Goal: Task Accomplishment & Management: Complete application form

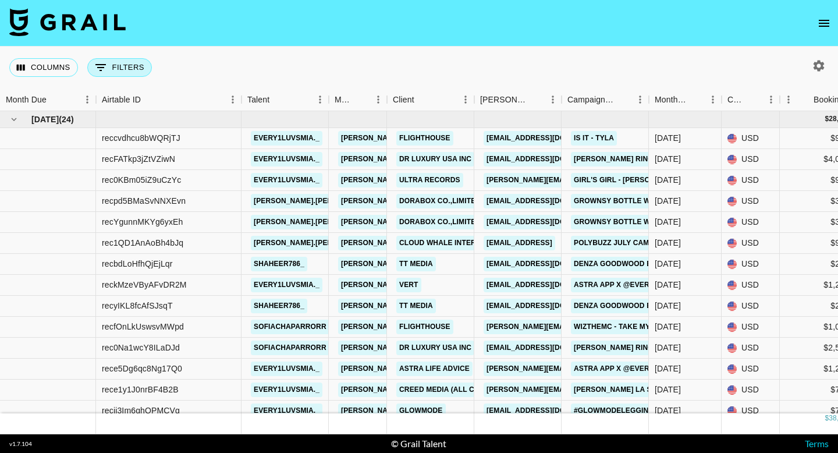
click at [121, 65] on button "0 Filters" at bounding box center [119, 67] width 65 height 19
select select "talentName"
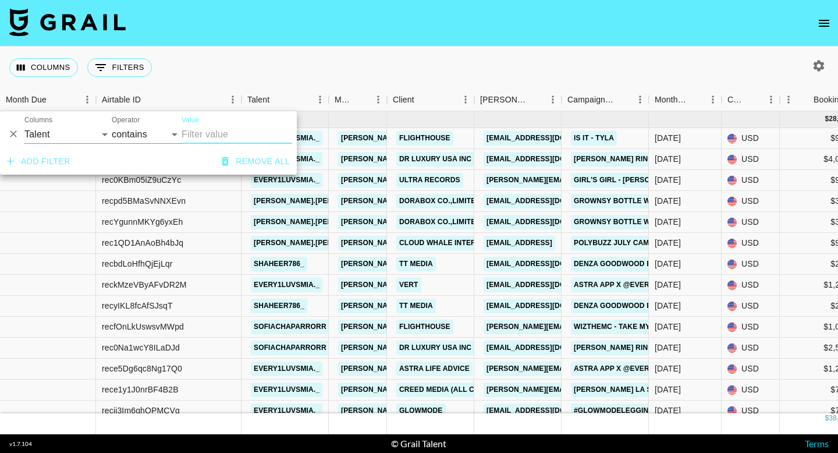
click at [819, 66] on icon "button" at bounding box center [819, 66] width 14 height 14
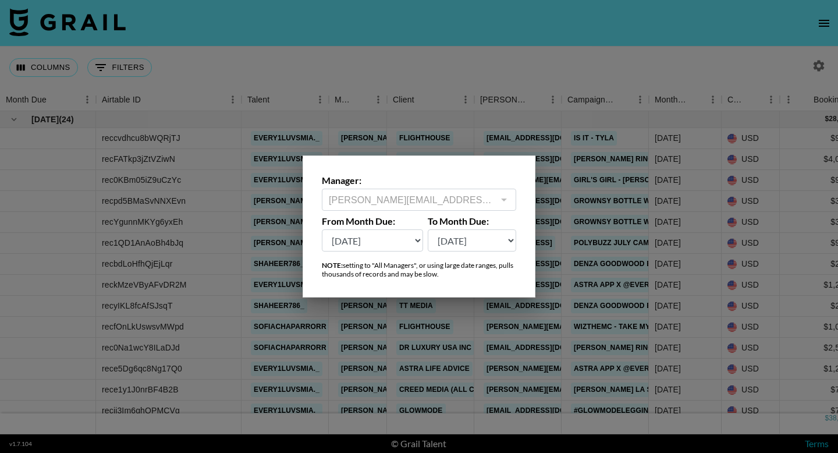
click at [411, 246] on select "Oct '26 Sep '26 Aug '26 Jul '26 Jun '26 May '26 Apr '26 Mar '26 Feb '26 Jan '26…" at bounding box center [372, 240] width 101 height 22
select select "Jan '25"
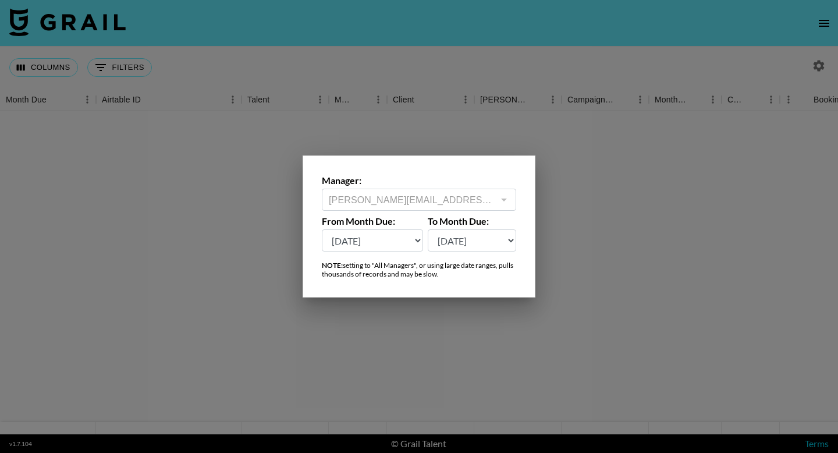
click at [658, 139] on div at bounding box center [419, 226] width 838 height 453
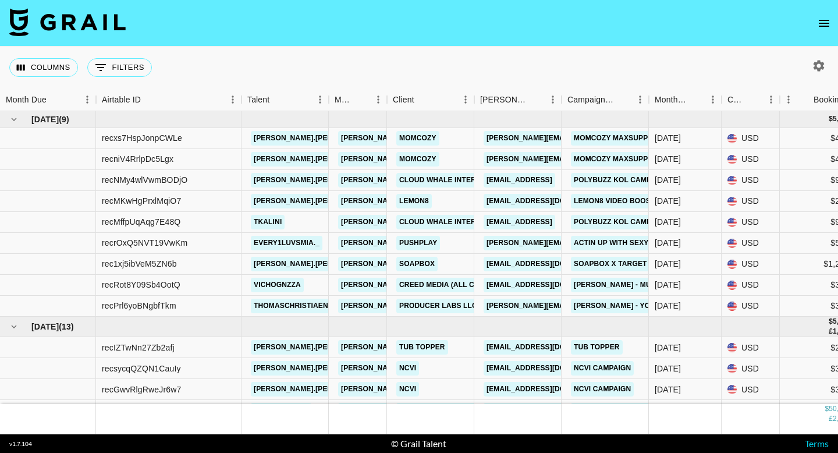
scroll to position [10, 0]
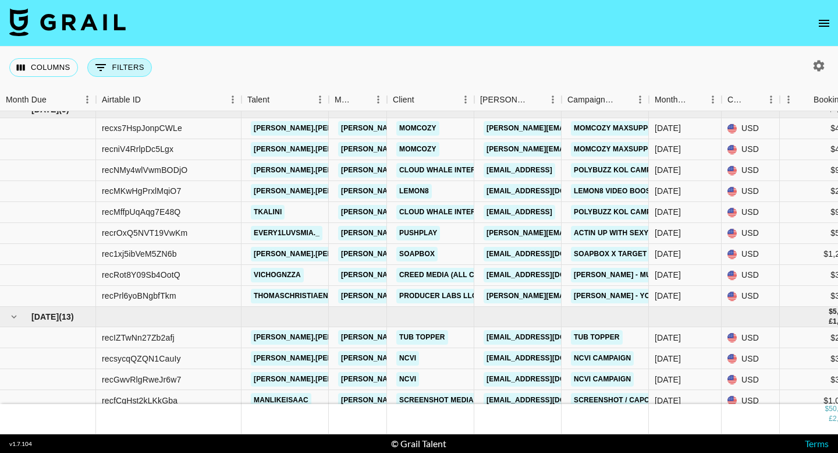
click at [131, 69] on button "0 Filters" at bounding box center [119, 67] width 65 height 19
select select "talentName"
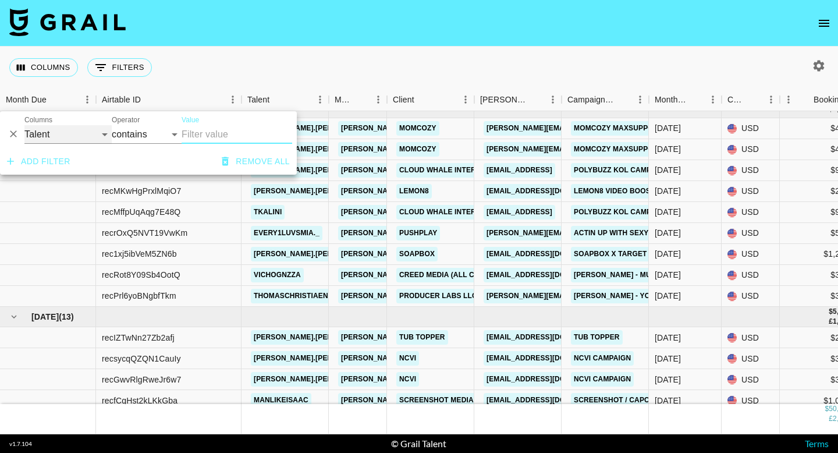
click at [83, 136] on select "Grail Platform ID Airtable ID Talent Manager Client Booker Campaign (Type) Date…" at bounding box center [67, 134] width 87 height 19
click at [214, 132] on input "Value" at bounding box center [237, 134] width 111 height 19
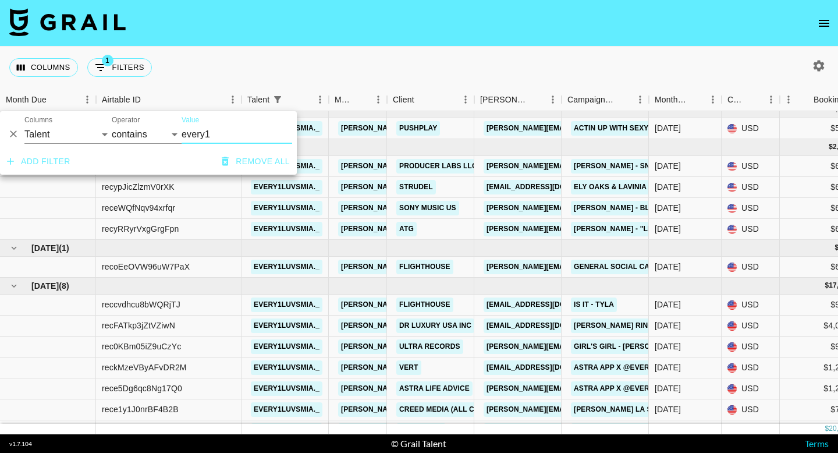
type input "every1"
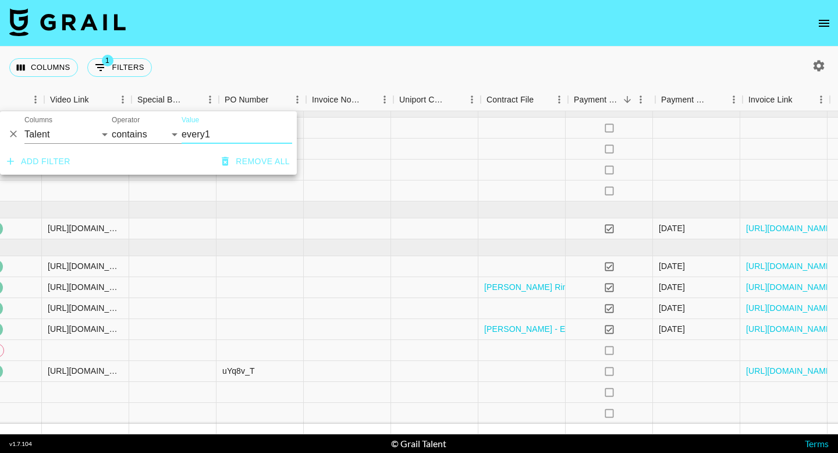
scroll to position [48, 1056]
click at [796, 370] on link "https://in.xero.com/uDKdl1dTJ1EuvQclWcnOTHi1UDqU8KxkSkvoIYtG" at bounding box center [792, 371] width 88 height 12
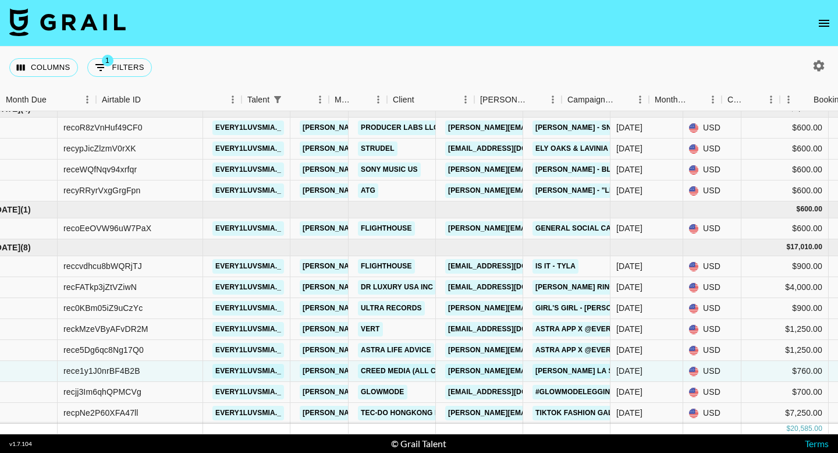
scroll to position [48, 0]
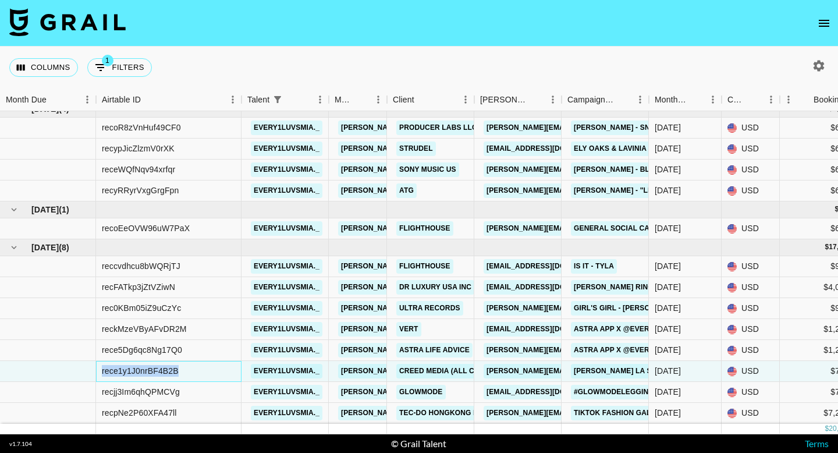
drag, startPoint x: 186, startPoint y: 378, endPoint x: 91, endPoint y: 375, distance: 94.3
copy div "rece1y1J0nrBF4B2B"
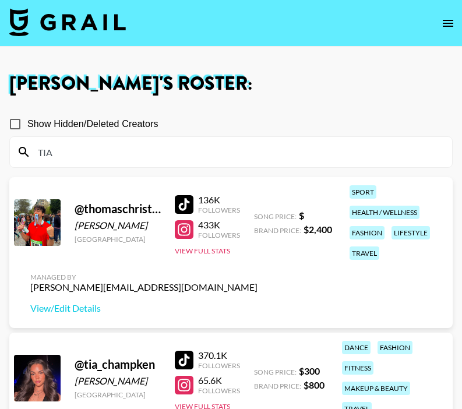
scroll to position [154, 0]
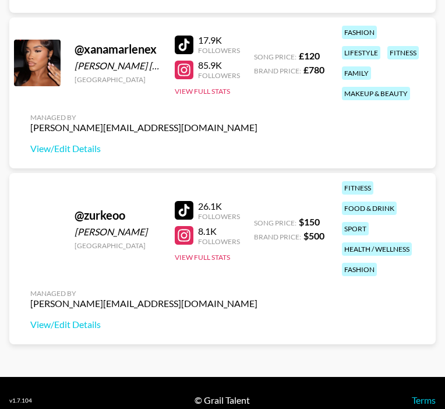
scroll to position [6712, 0]
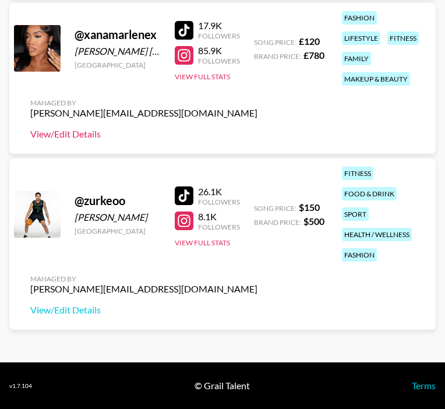
click at [84, 136] on link "View/Edit Details" at bounding box center [143, 134] width 227 height 12
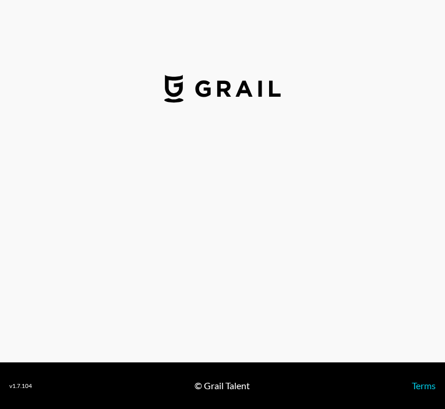
select select "GBP"
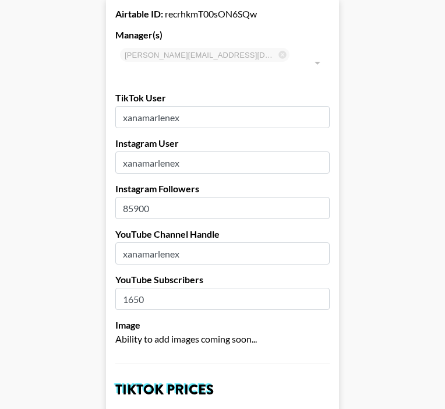
scroll to position [84, 0]
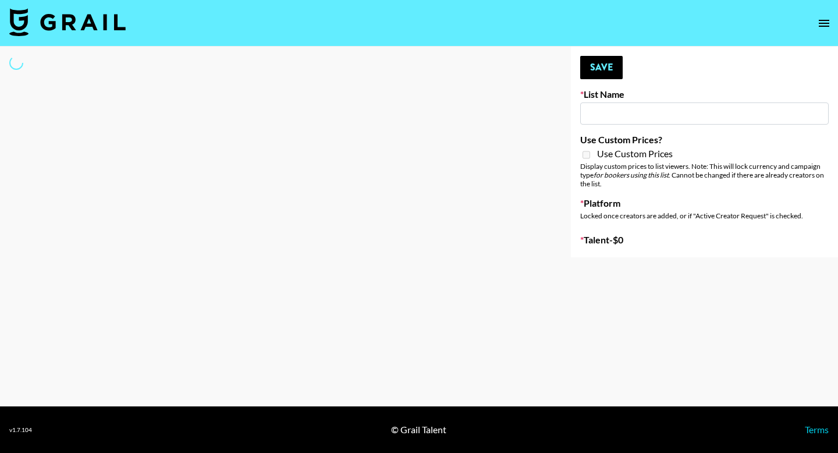
type input "GoVanni Campaign"
select select "Song"
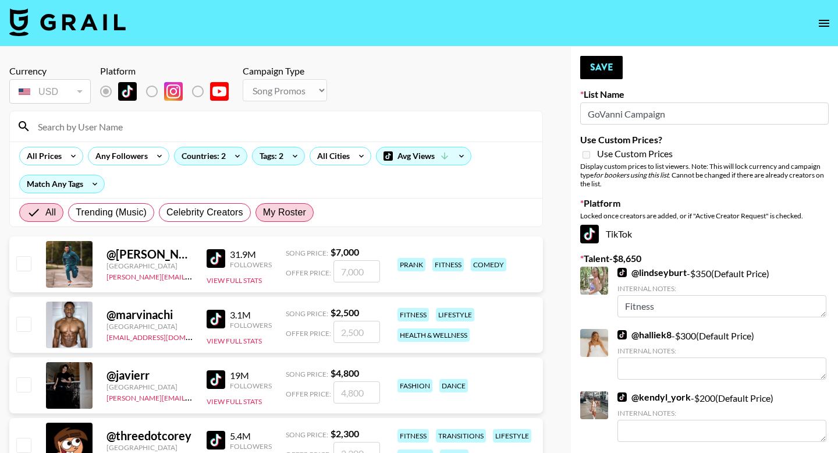
click at [268, 211] on span "My Roster" at bounding box center [284, 212] width 43 height 14
click at [263, 212] on input "My Roster" at bounding box center [263, 212] width 0 height 0
radio input "true"
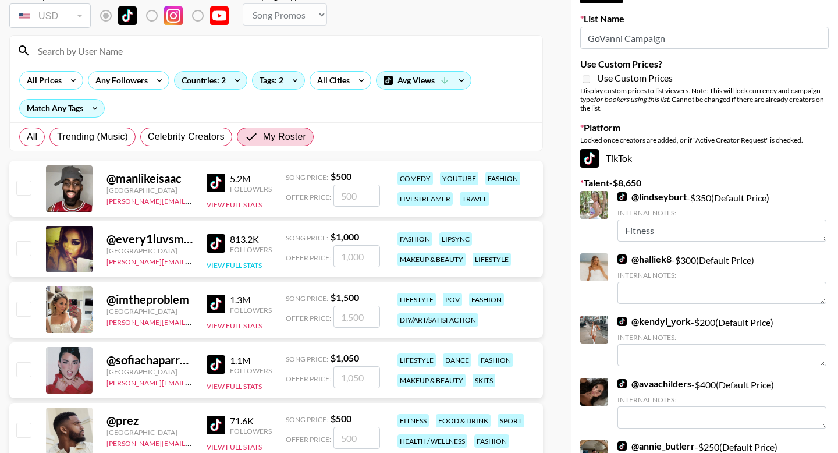
scroll to position [81, 0]
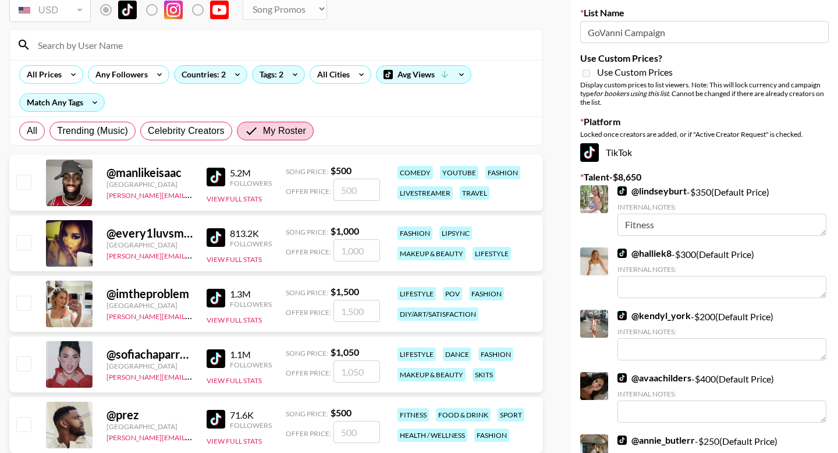
click at [22, 240] on input "checkbox" at bounding box center [23, 242] width 14 height 14
checkbox input "true"
type input "1000"
click at [22, 307] on input "checkbox" at bounding box center [23, 303] width 14 height 14
checkbox input "true"
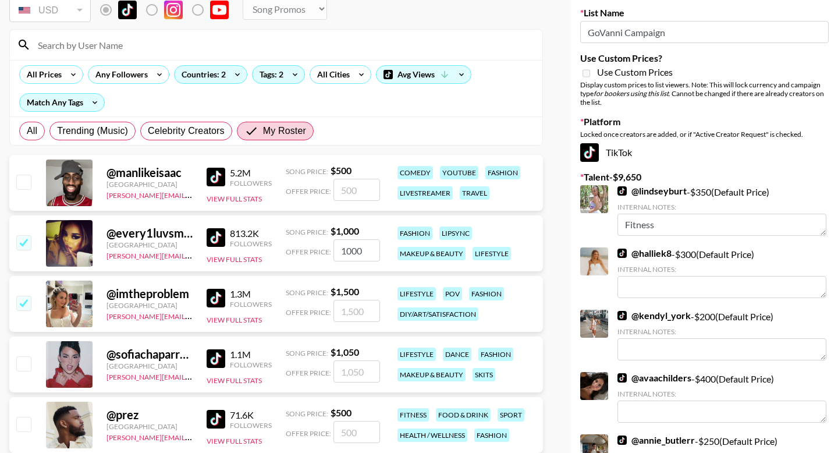
type input "1500"
click at [20, 364] on input "checkbox" at bounding box center [23, 363] width 14 height 14
checkbox input "true"
type input "1050"
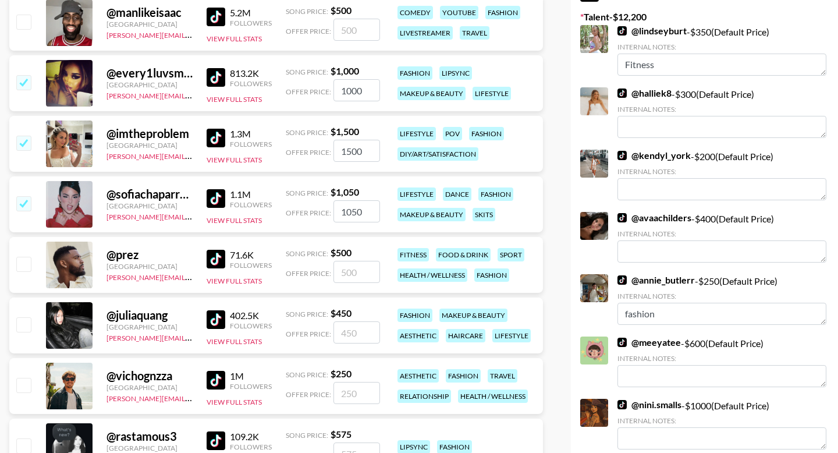
scroll to position [247, 0]
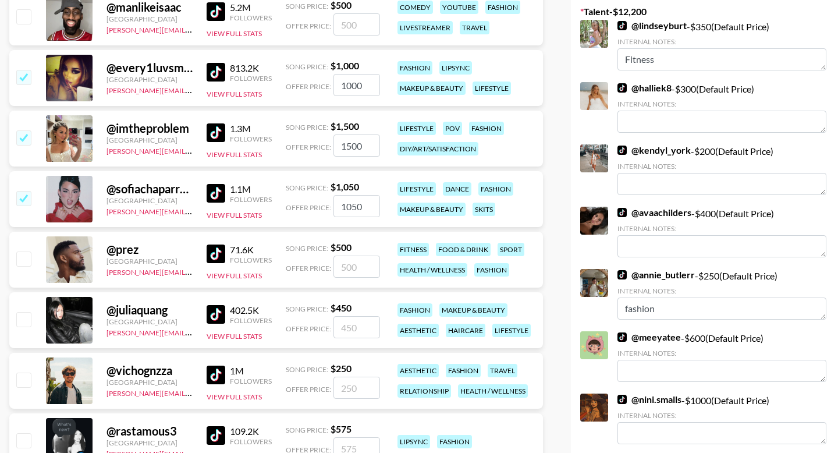
click at [26, 315] on input "checkbox" at bounding box center [23, 319] width 14 height 14
checkbox input "true"
type input "450"
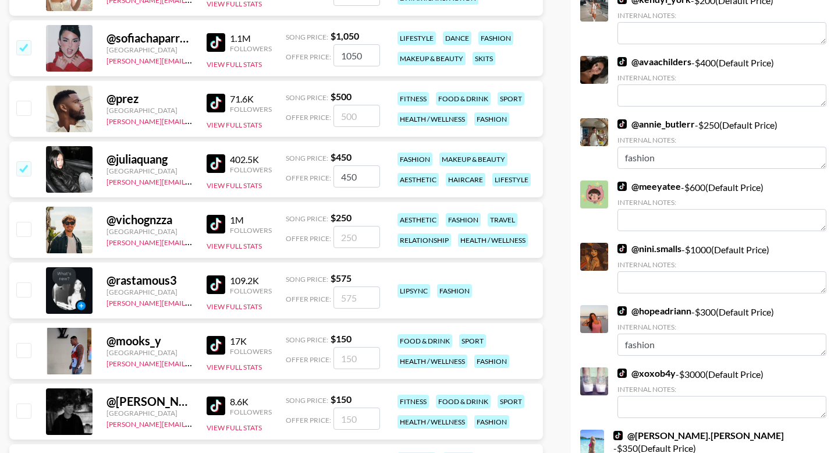
scroll to position [398, 0]
click at [23, 286] on input "checkbox" at bounding box center [23, 289] width 14 height 14
checkbox input "true"
type input "575"
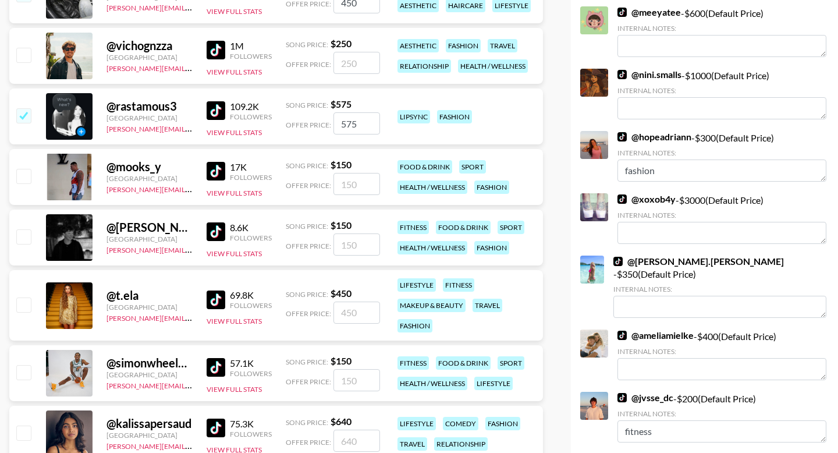
scroll to position [592, 0]
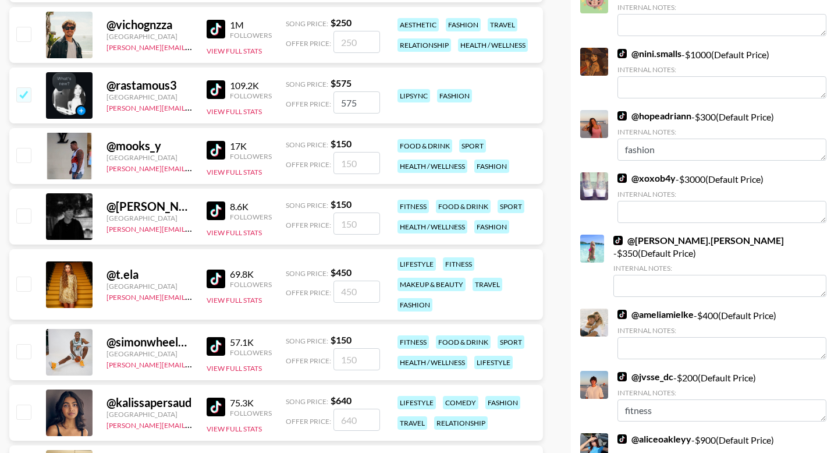
click at [25, 289] on input "checkbox" at bounding box center [23, 283] width 14 height 14
checkbox input "true"
type input "450"
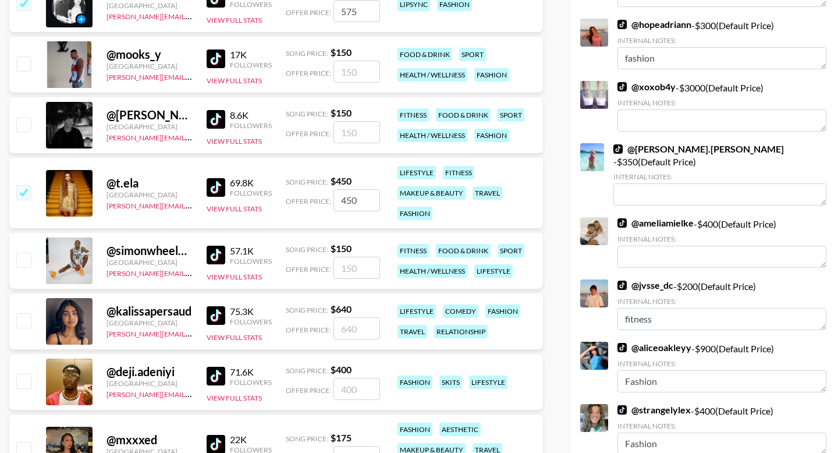
scroll to position [684, 0]
click at [21, 321] on input "checkbox" at bounding box center [23, 320] width 14 height 14
checkbox input "true"
type input "640"
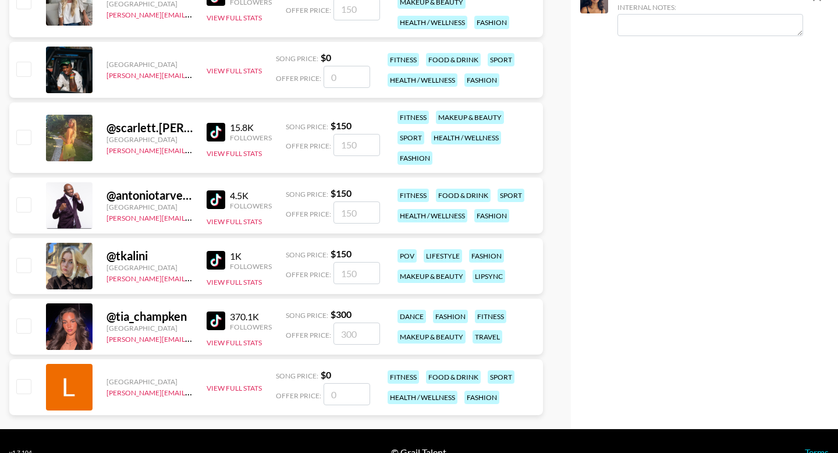
scroll to position [1561, 0]
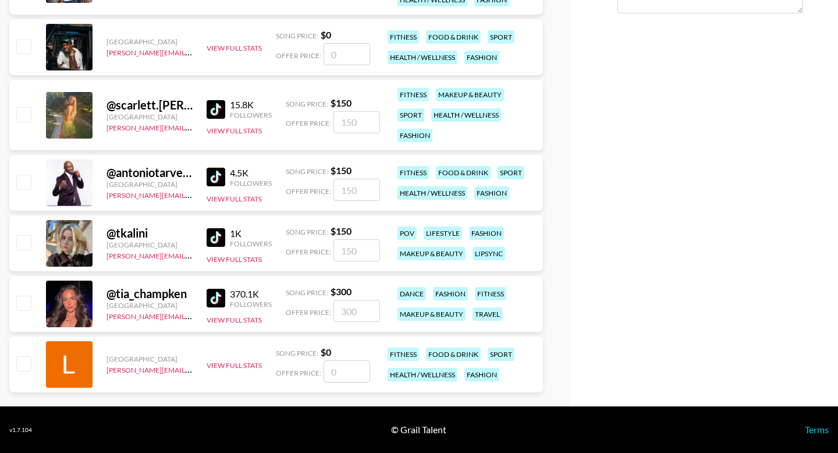
click at [19, 313] on div at bounding box center [23, 304] width 18 height 20
click at [30, 297] on input "checkbox" at bounding box center [23, 303] width 14 height 14
checkbox input "true"
type input "300"
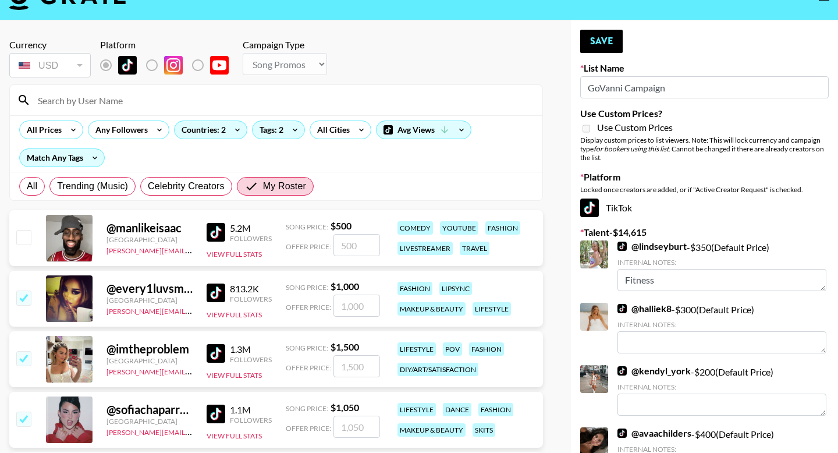
scroll to position [0, 0]
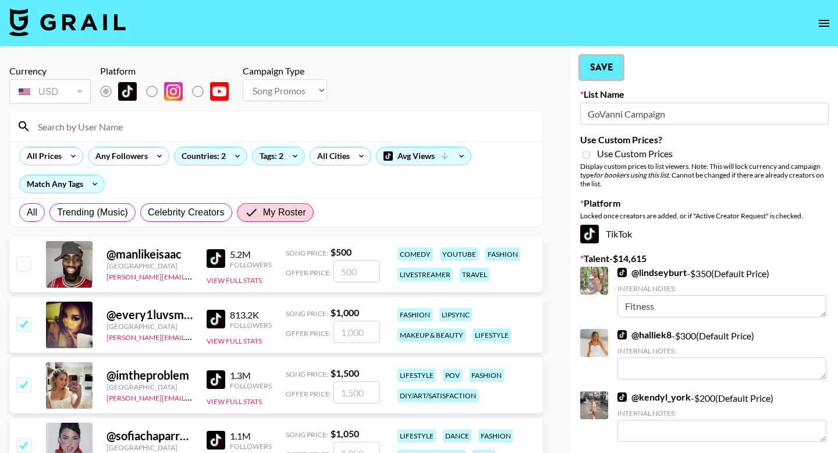
click at [604, 72] on button "Save" at bounding box center [601, 67] width 42 height 23
radio input "true"
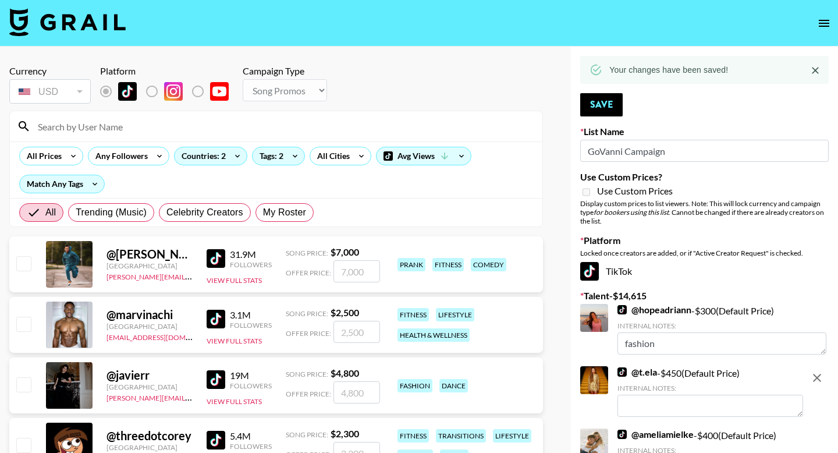
drag, startPoint x: 281, startPoint y: 207, endPoint x: 257, endPoint y: 267, distance: 64.0
click at [281, 207] on span "My Roster" at bounding box center [284, 212] width 43 height 14
click at [263, 212] on input "My Roster" at bounding box center [263, 212] width 0 height 0
radio input "true"
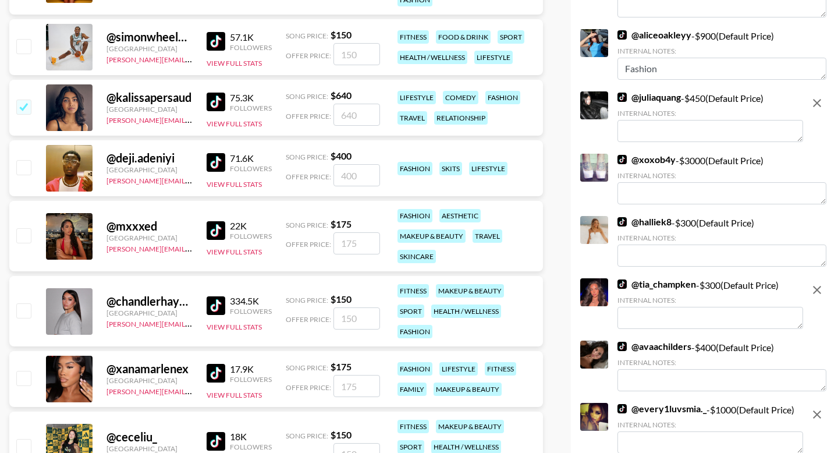
scroll to position [896, 0]
